Goal: Information Seeking & Learning: Learn about a topic

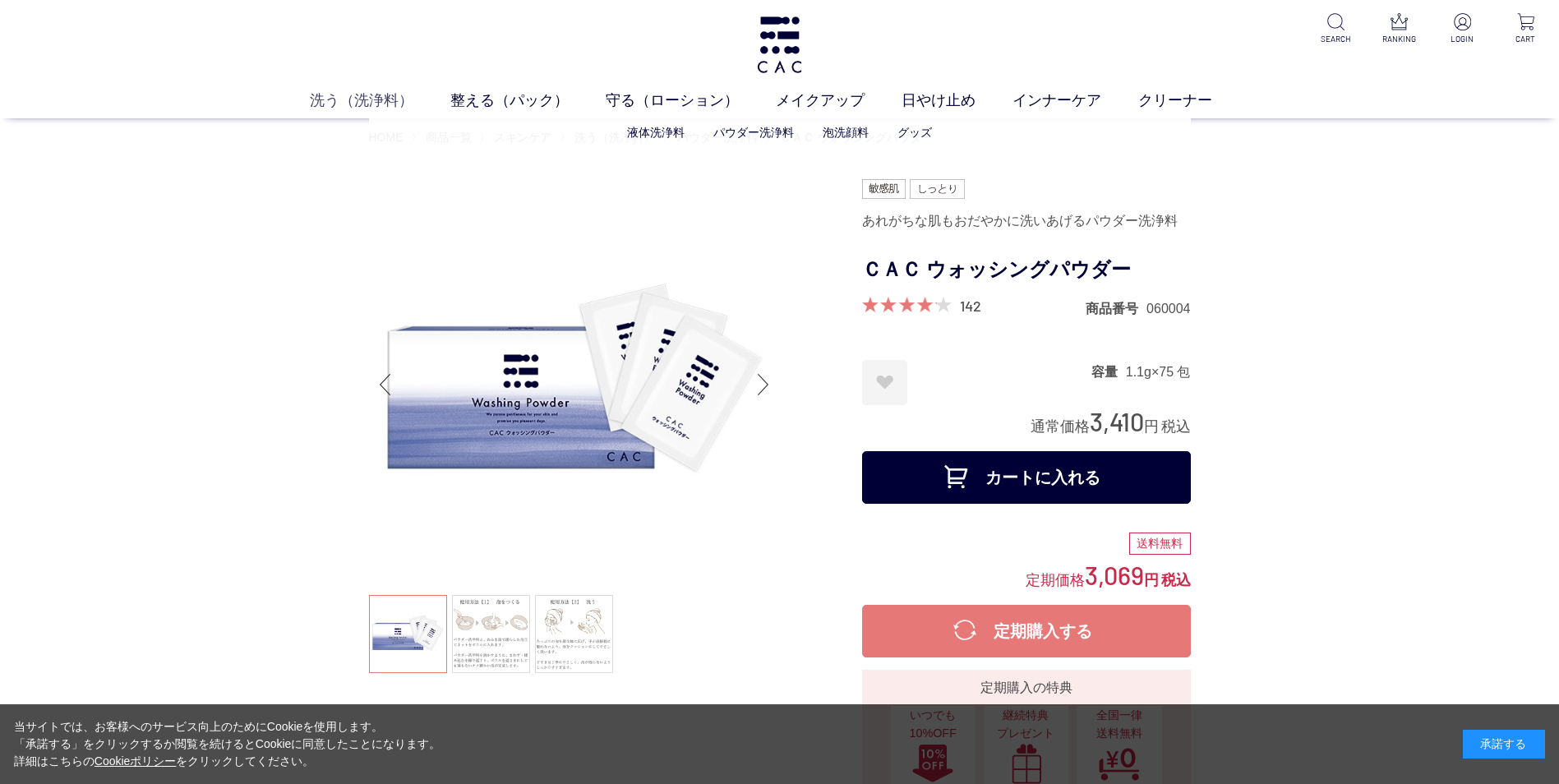
click at [364, 102] on link "洗う（洗浄料）" at bounding box center [380, 101] width 141 height 22
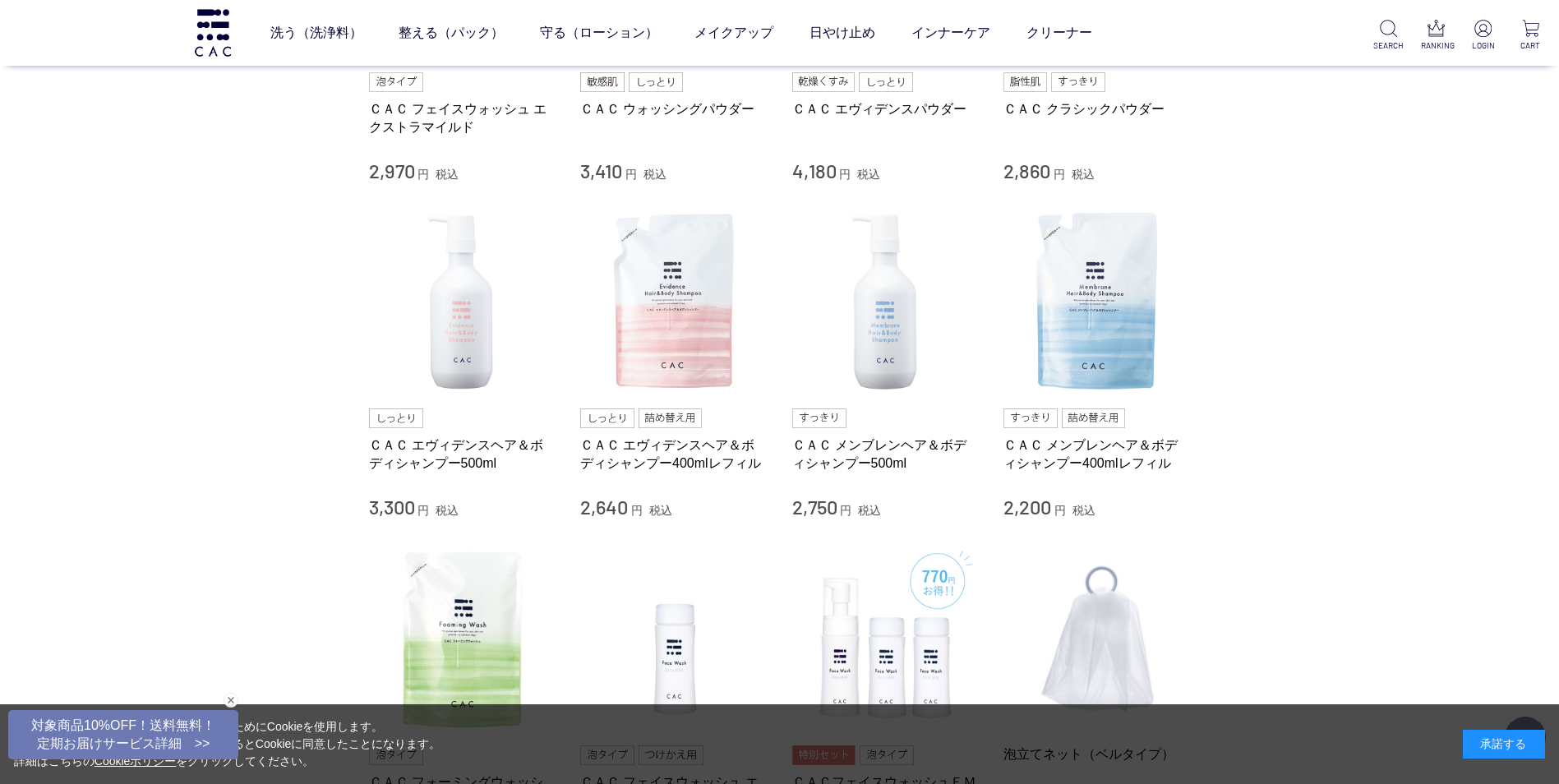
scroll to position [586, 0]
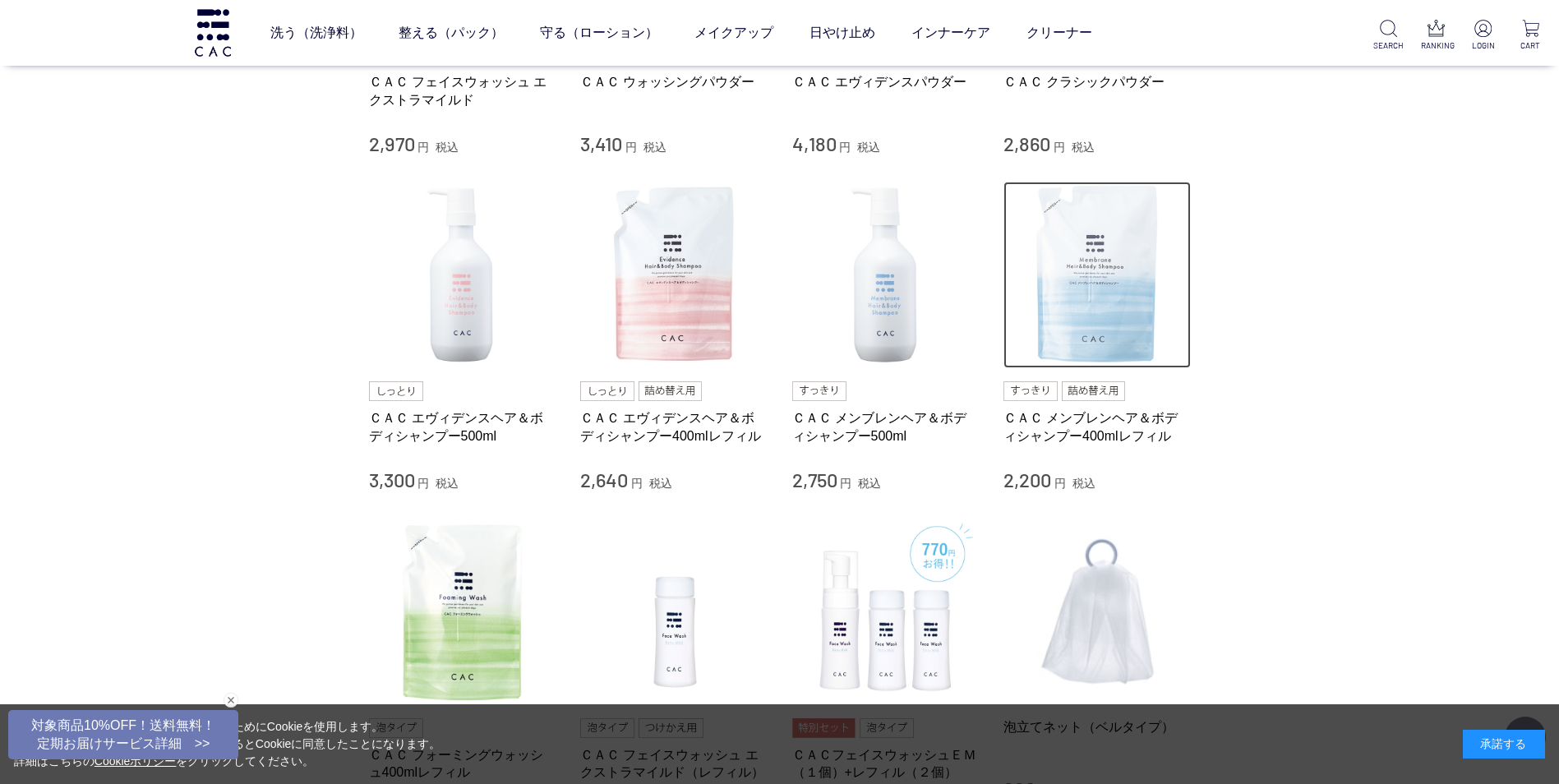
click at [1106, 282] on img at bounding box center [1096, 275] width 188 height 188
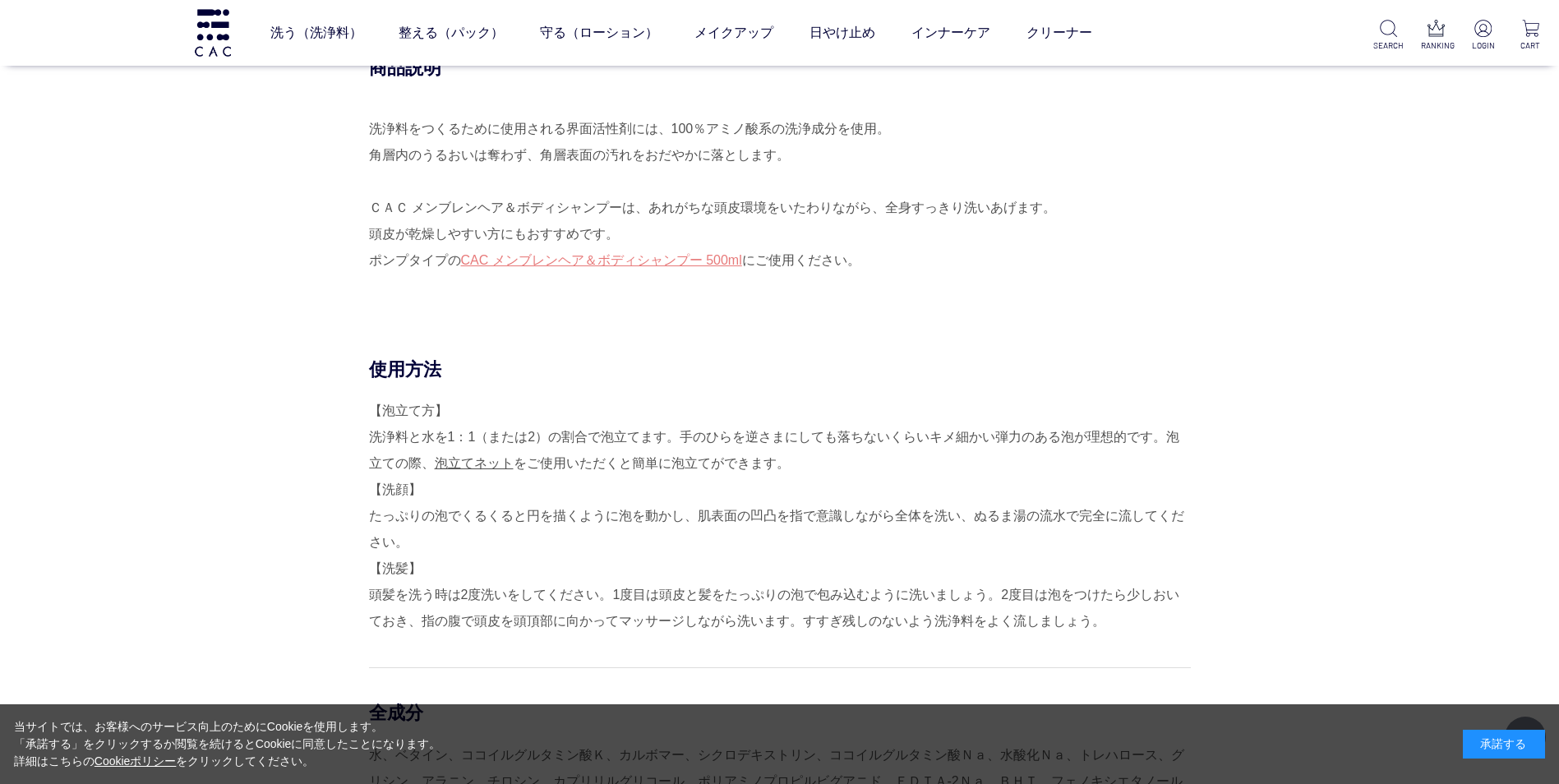
scroll to position [1024, 0]
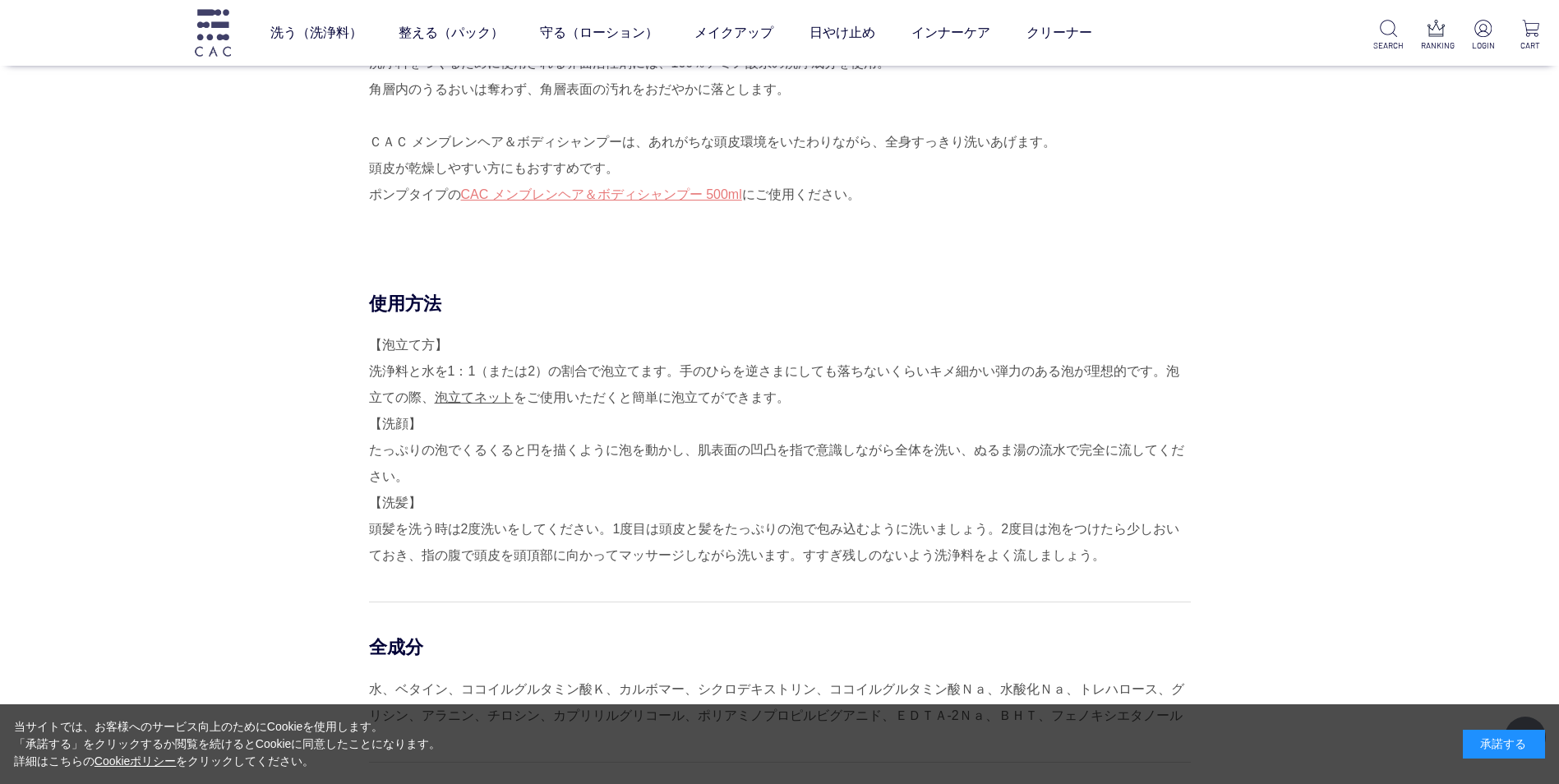
click at [221, 29] on img at bounding box center [213, 32] width 42 height 47
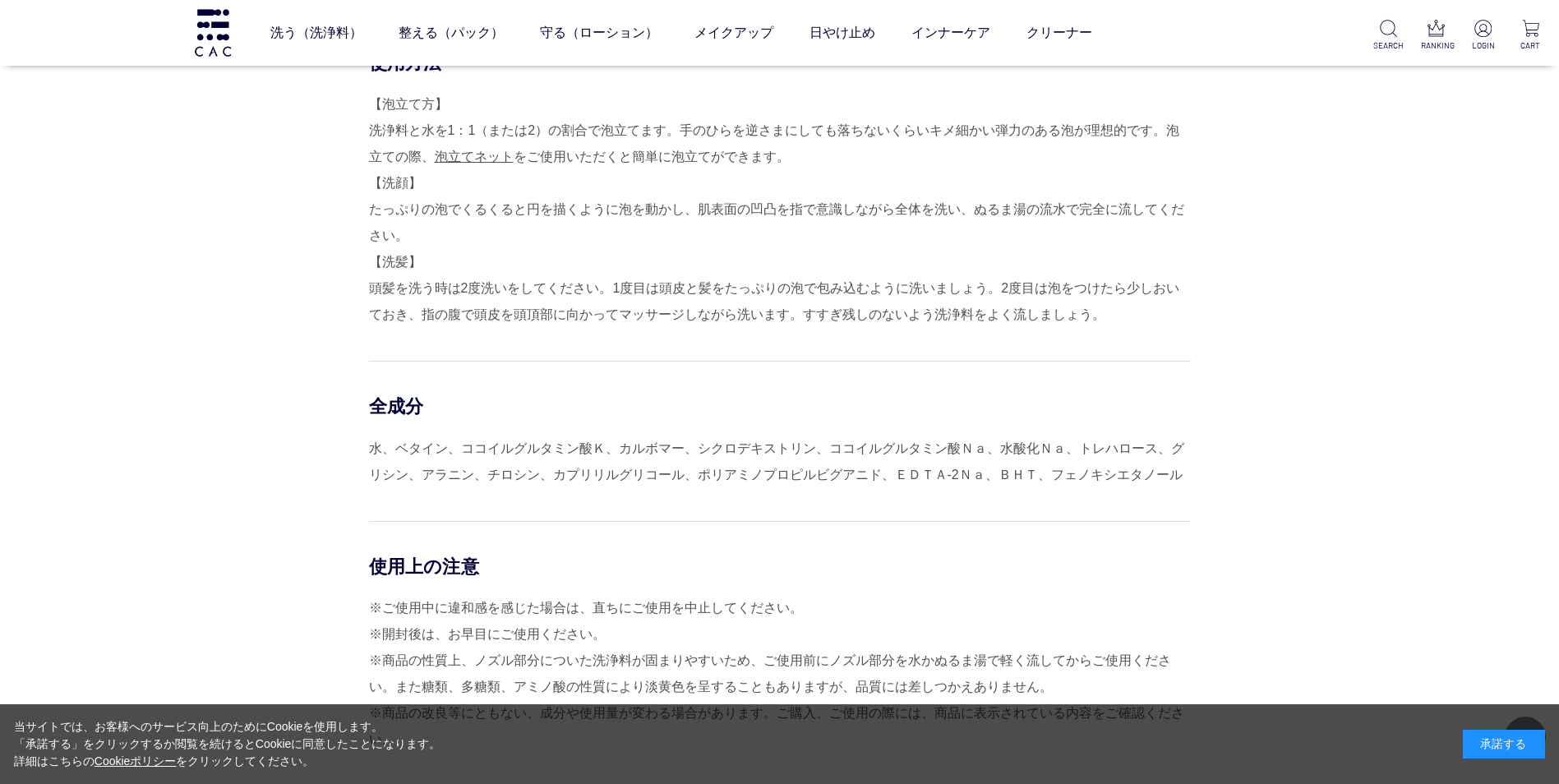
scroll to position [1336, 0]
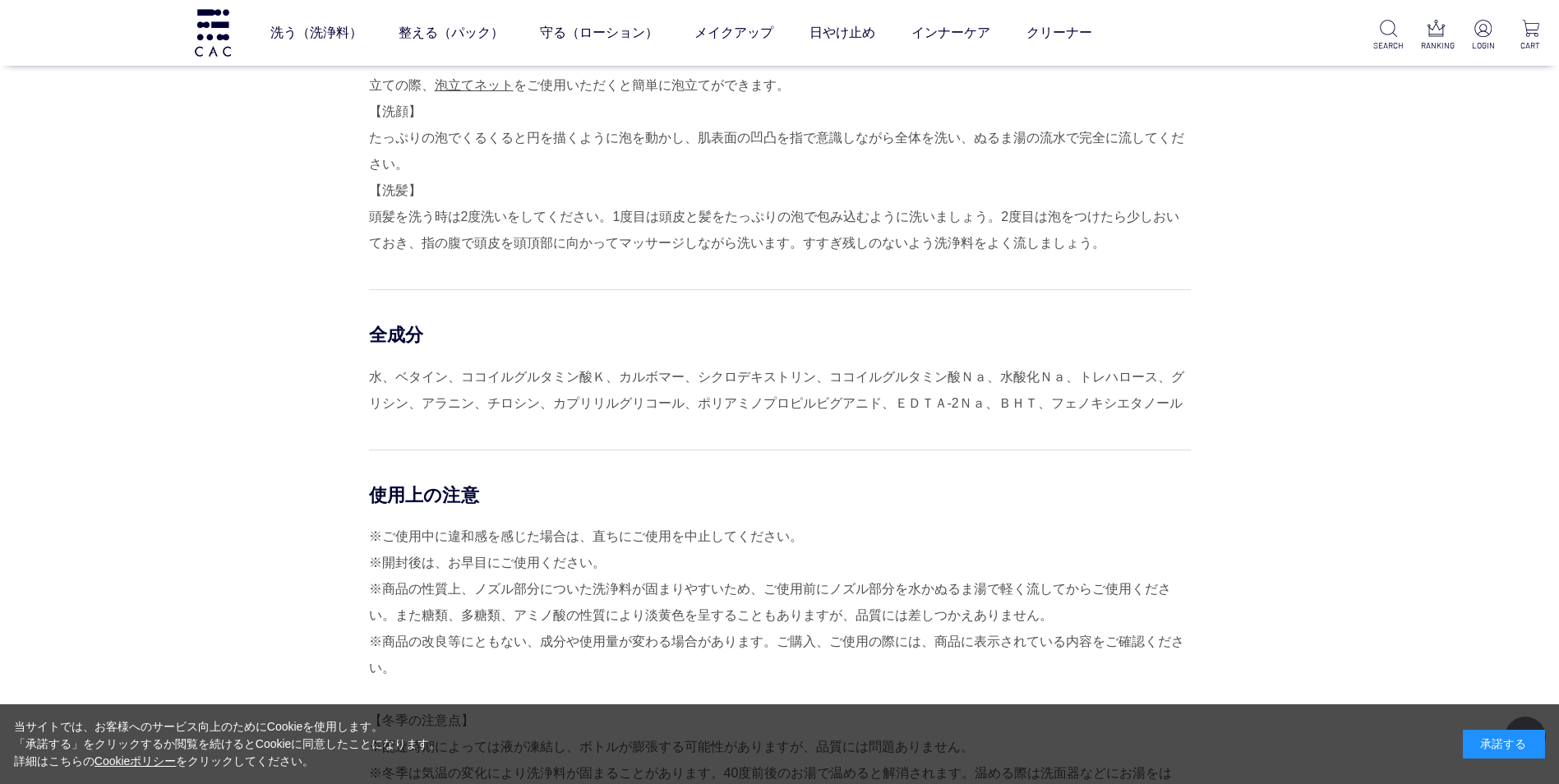
click at [653, 373] on div "水、ベタイン、ココイルグルタミン酸Ｋ、カルボマー、シクロデキストリン、ココイルグルタミン酸Ｎａ、水酸化Ｎａ、トレハロース、グリシン、アラニン、チロシン、カプリ…" at bounding box center [780, 390] width 821 height 53
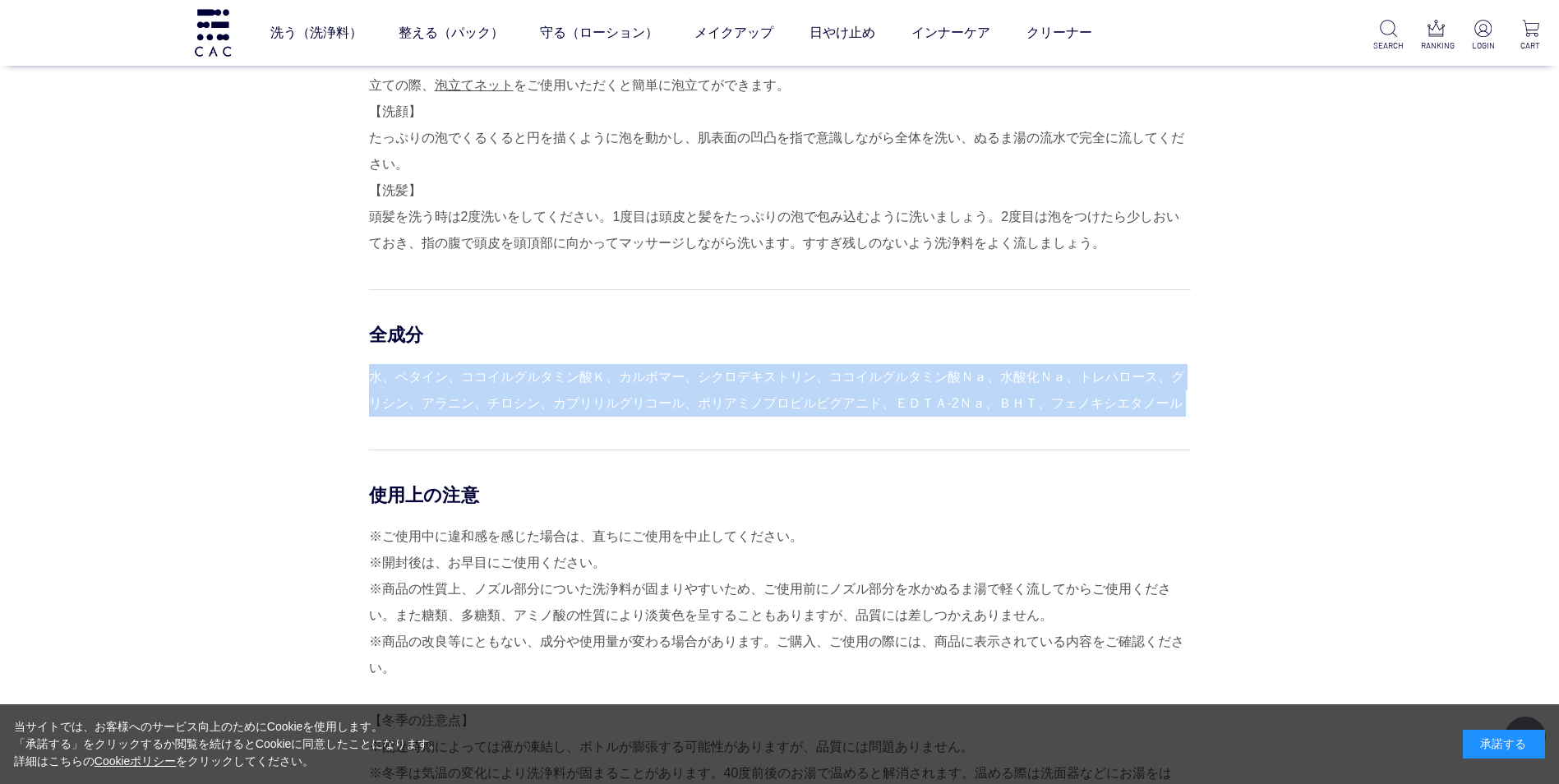
copy div "水、ベタイン、ココイルグルタミン酸Ｋ、カルボマー、シクロデキストリン、ココイルグルタミン酸Ｎａ、水酸化Ｎａ、トレハロース、グリシン、アラニン、チロシン、カプリ…"
